Goal: Check status: Check status

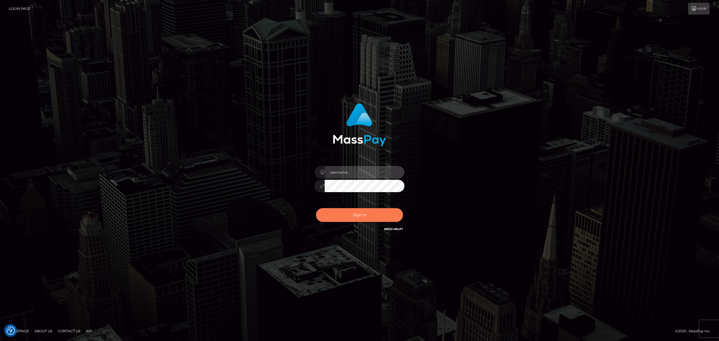
type input "Allen.megabonanza"
click at [372, 215] on button "Sign in" at bounding box center [359, 215] width 87 height 14
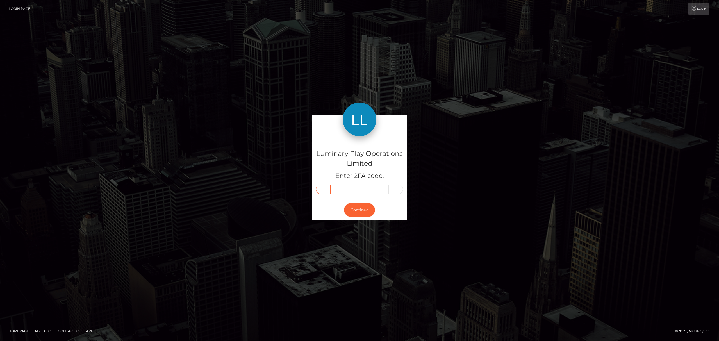
click at [319, 188] on input "text" at bounding box center [323, 190] width 15 height 10
type input "9"
type input "4"
type input "5"
type input "2"
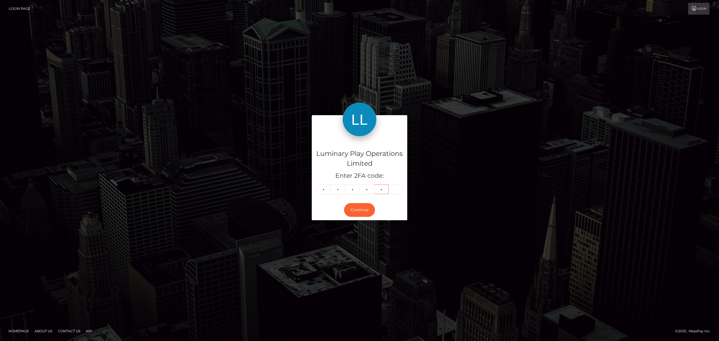
type input "6"
type input "4"
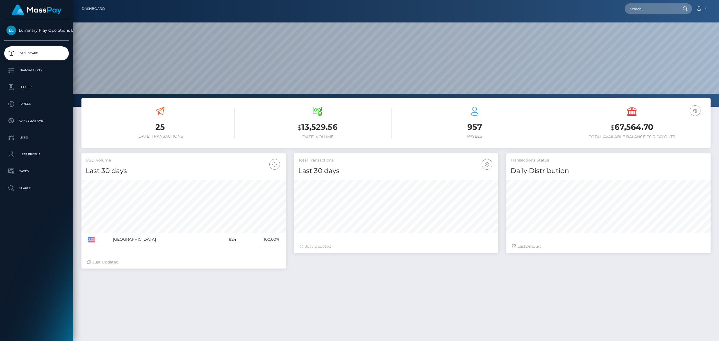
scroll to position [99, 204]
click at [639, 130] on h3 "$ 67,564.70" at bounding box center [632, 128] width 149 height 12
copy div "$ 67,564.70"
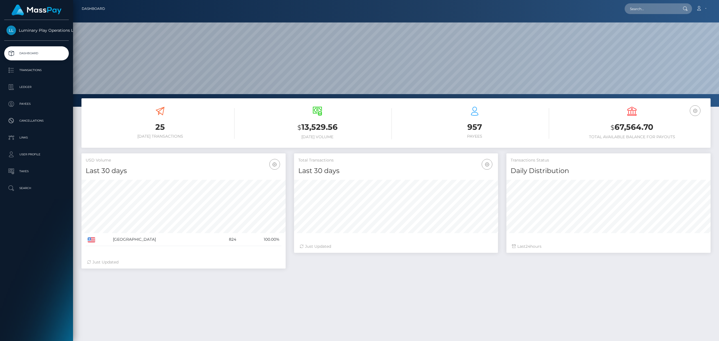
click at [667, 138] on h6 "Total Available Balance for Payouts" at bounding box center [632, 137] width 149 height 5
drag, startPoint x: 659, startPoint y: 129, endPoint x: 613, endPoint y: 129, distance: 46.1
click at [613, 129] on h3 "$ 67,564.70" at bounding box center [632, 128] width 149 height 12
copy h3 "67,564.70"
